Goal: Use online tool/utility: Use online tool/utility

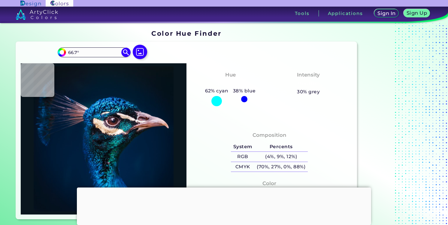
drag, startPoint x: 91, startPoint y: 52, endPoint x: 57, endPoint y: 51, distance: 34.8
click at [58, 51] on div "#09161e 66.7° Acadia ◉ Acid Green ◉ Aero Blue ◉ Alabaster ◉ Albescent White ◉ A…" at bounding box center [94, 52] width 73 height 10
paste input "#4C4D44"
type input "#4C4D44"
type input "#4c4d44"
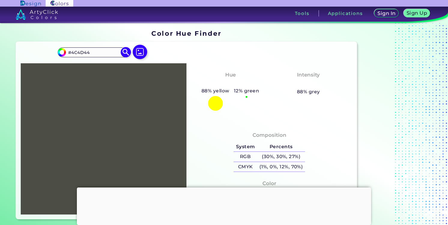
click at [128, 52] on img at bounding box center [126, 52] width 10 height 10
click at [125, 53] on img at bounding box center [126, 52] width 10 height 10
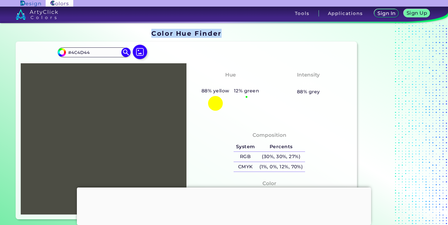
drag, startPoint x: 154, startPoint y: 32, endPoint x: 230, endPoint y: 32, distance: 76.8
click at [230, 32] on div "Color Hue Finder" at bounding box center [186, 34] width 346 height 12
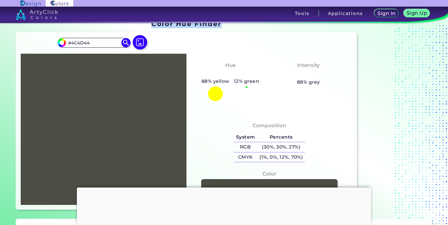
scroll to position [11, 0]
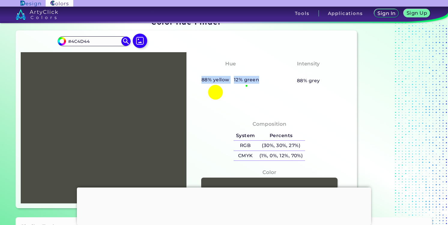
drag, startPoint x: 202, startPoint y: 79, endPoint x: 269, endPoint y: 77, distance: 66.9
click at [269, 77] on div "Hue Greenish Yellow 88% yellow 12% green" at bounding box center [230, 79] width 78 height 45
drag, startPoint x: 298, startPoint y: 82, endPoint x: 330, endPoint y: 83, distance: 31.5
click at [330, 83] on div "Intensity Pale 88% grey" at bounding box center [308, 72] width 78 height 30
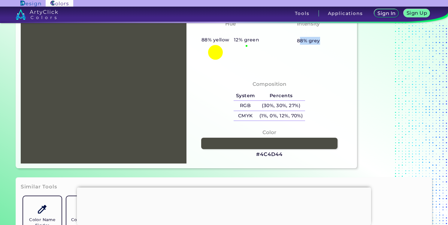
scroll to position [0, 0]
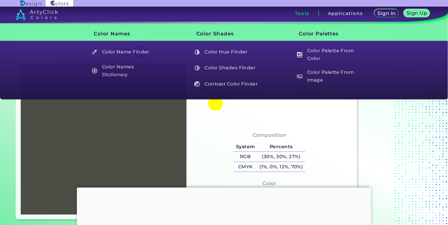
click at [303, 11] on h3 "Tools" at bounding box center [302, 13] width 15 height 4
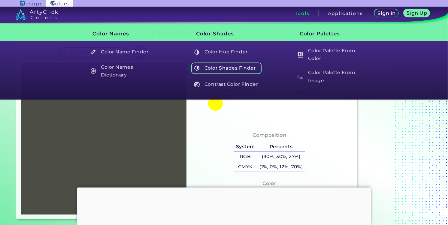
click at [242, 68] on h5 "Color Shades Finder" at bounding box center [226, 67] width 70 height 11
